Goal: Transaction & Acquisition: Purchase product/service

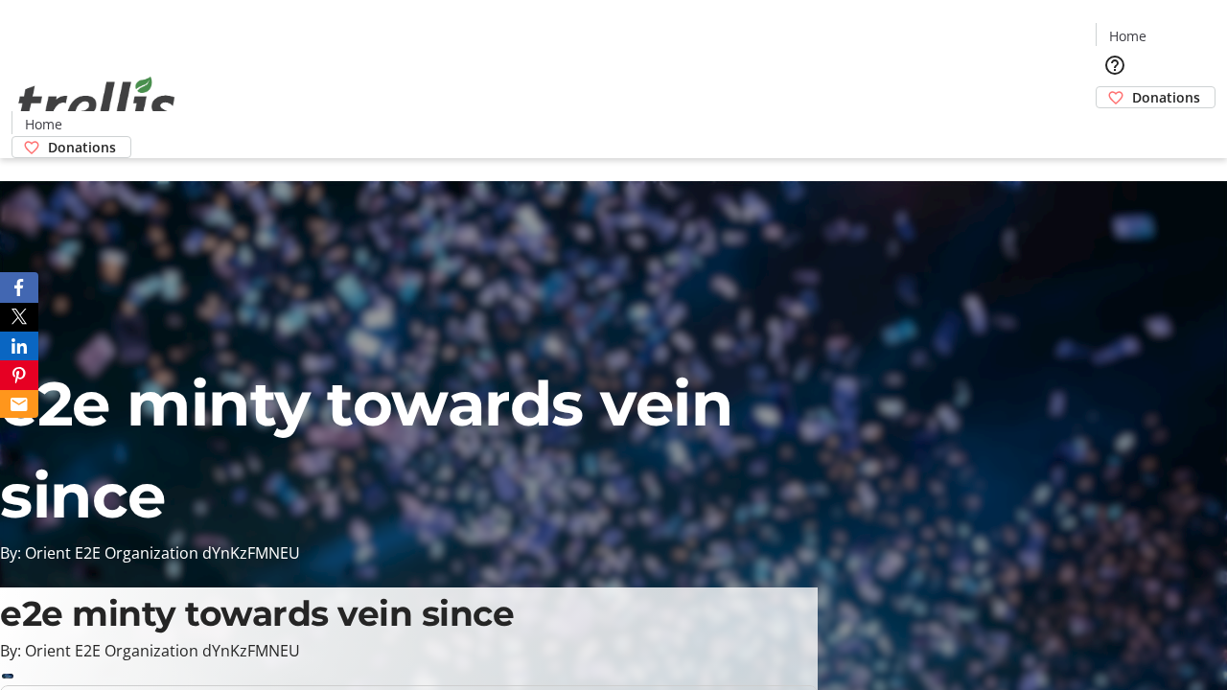
click at [1132, 87] on span "Donations" at bounding box center [1166, 97] width 68 height 20
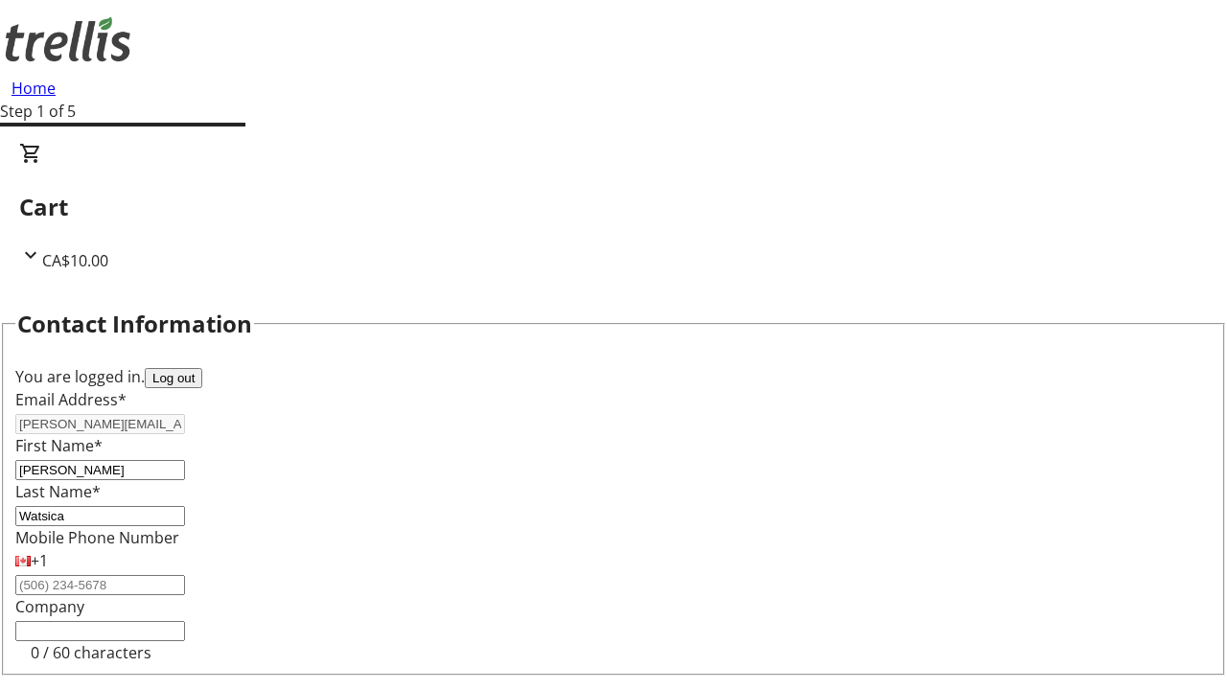
select select "CA"
select select "BC"
type input "Kelowna"
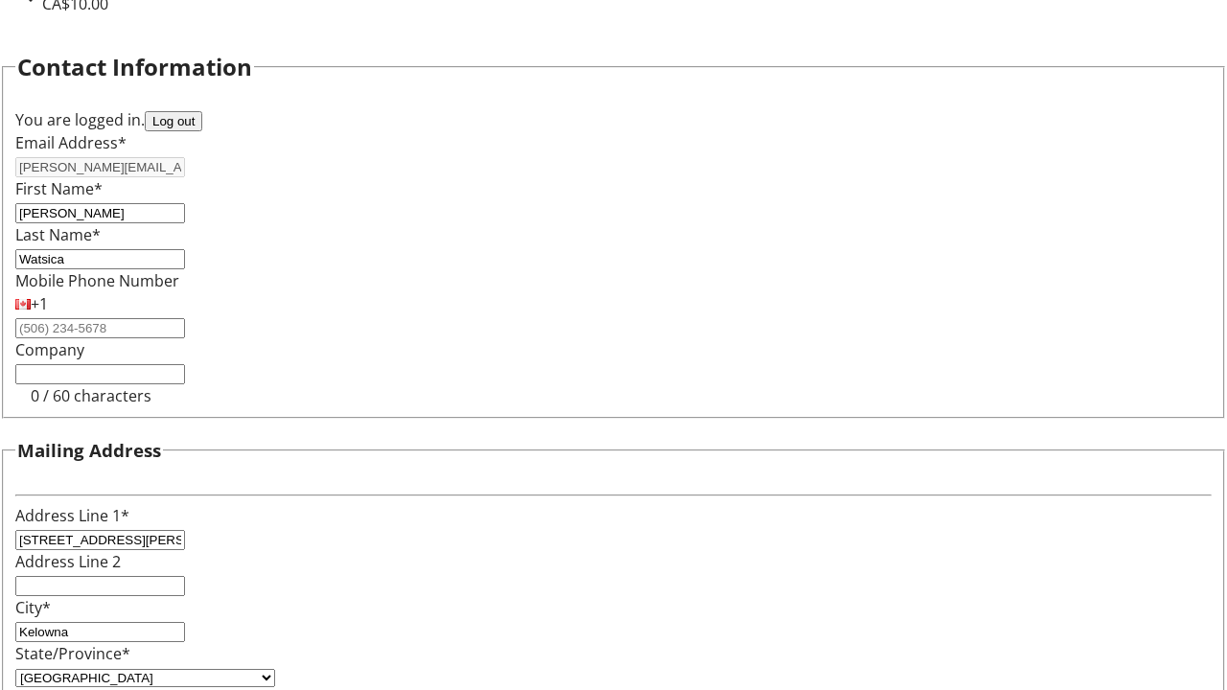
type input "V1Y 0C2"
